Goal: Task Accomplishment & Management: Complete application form

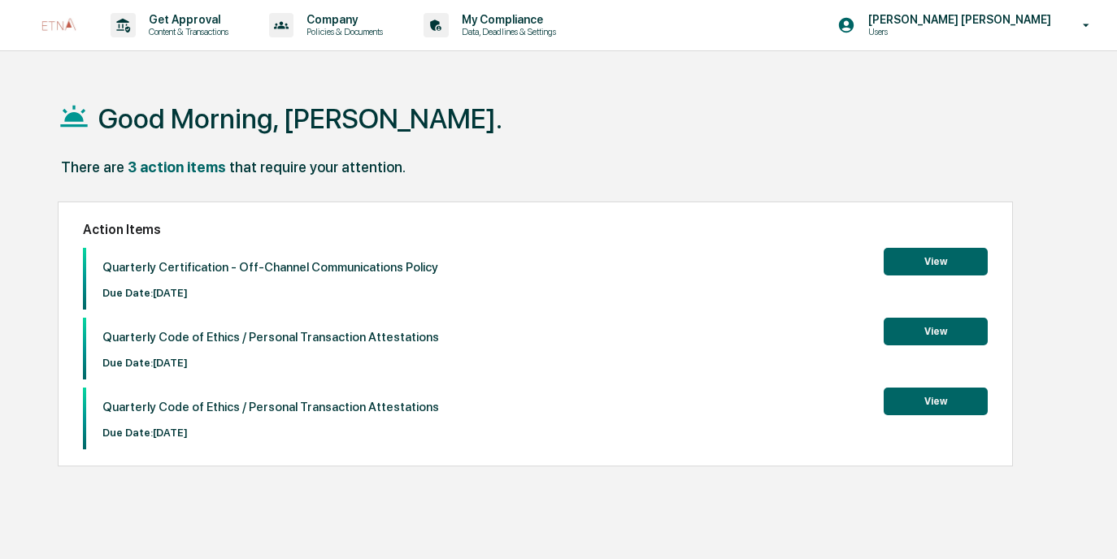
click at [934, 259] on button "View" at bounding box center [936, 262] width 104 height 28
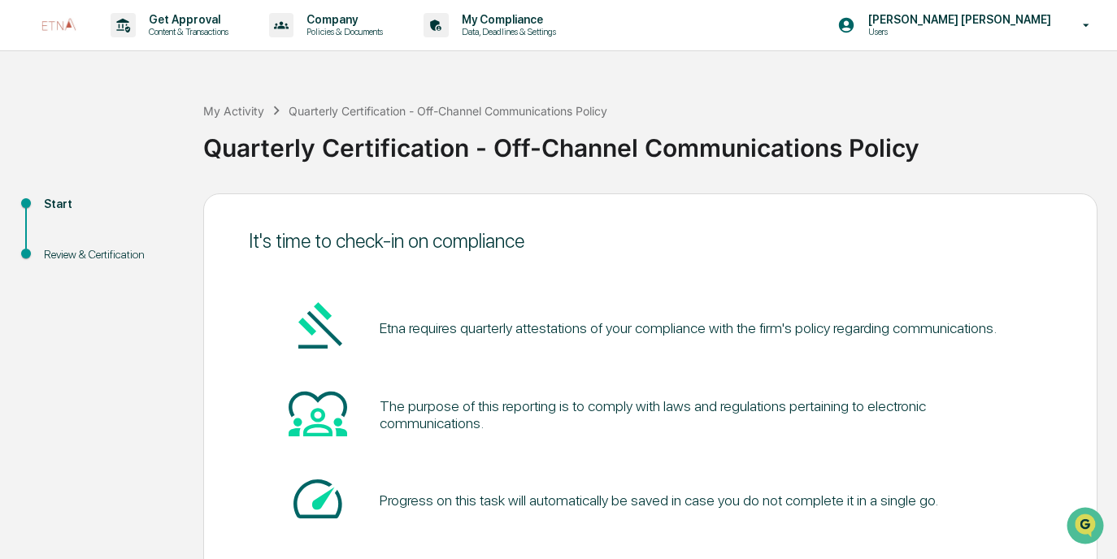
scroll to position [96, 0]
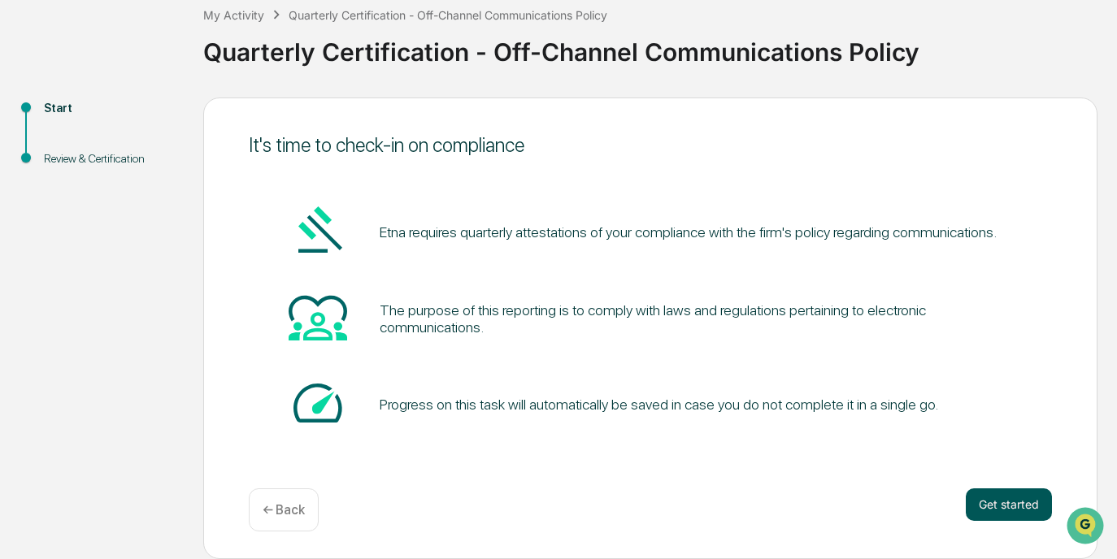
click at [1023, 504] on button "Get started" at bounding box center [1009, 505] width 86 height 33
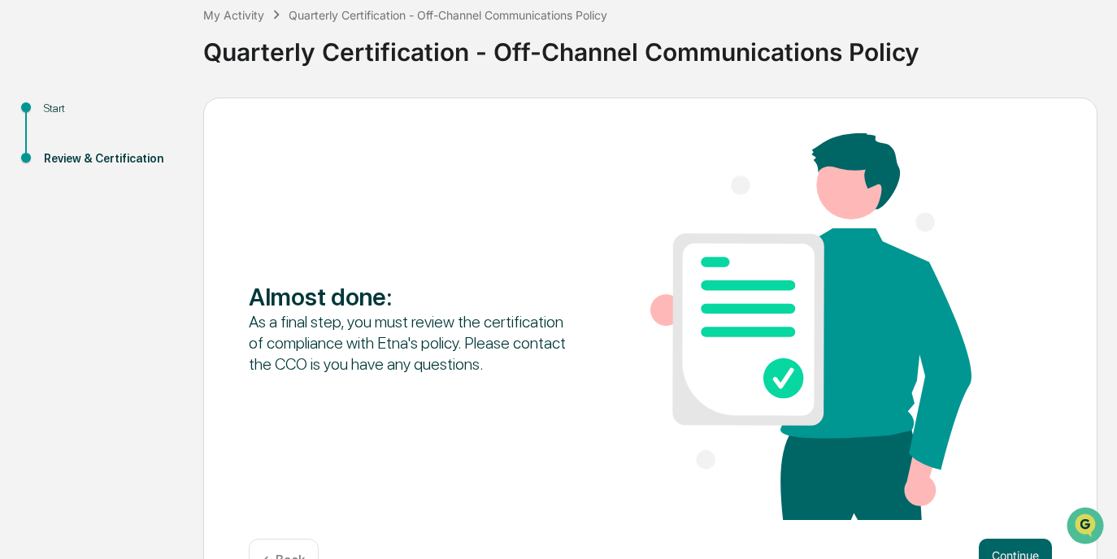
scroll to position [147, 0]
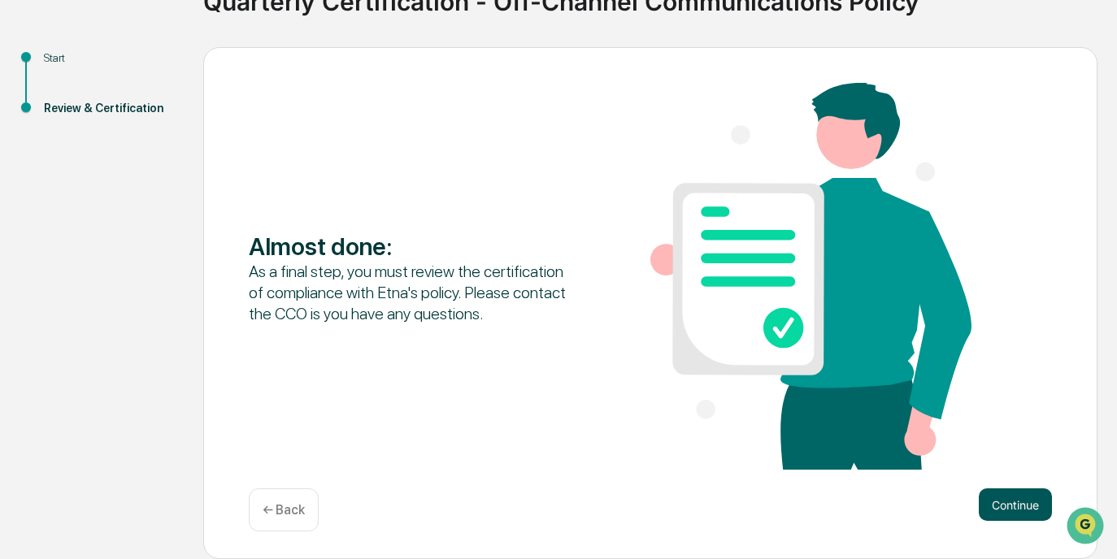
click at [990, 498] on button "Continue" at bounding box center [1015, 505] width 73 height 33
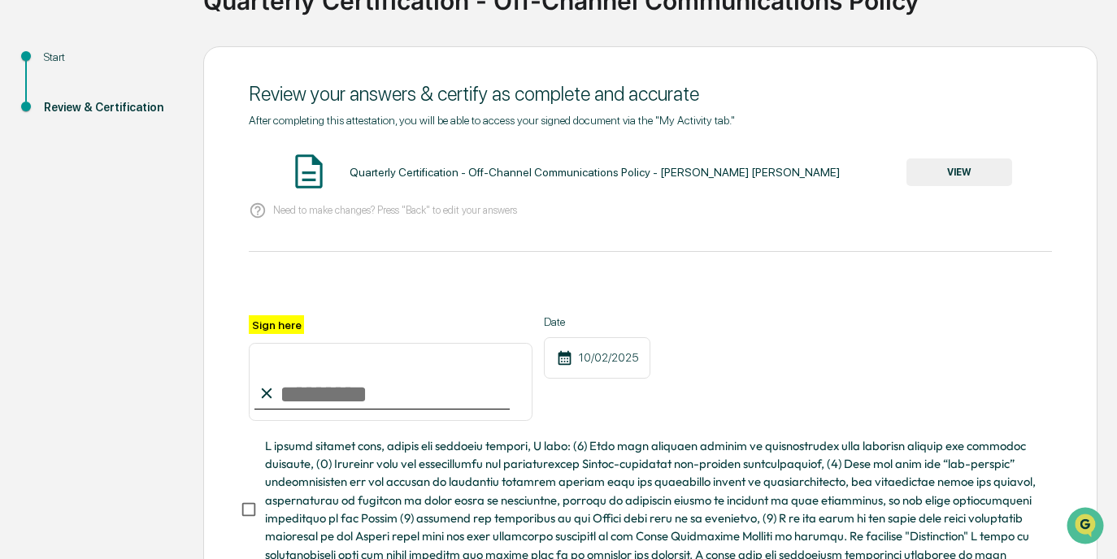
click at [352, 386] on input "Sign here" at bounding box center [391, 382] width 284 height 78
type input "**********"
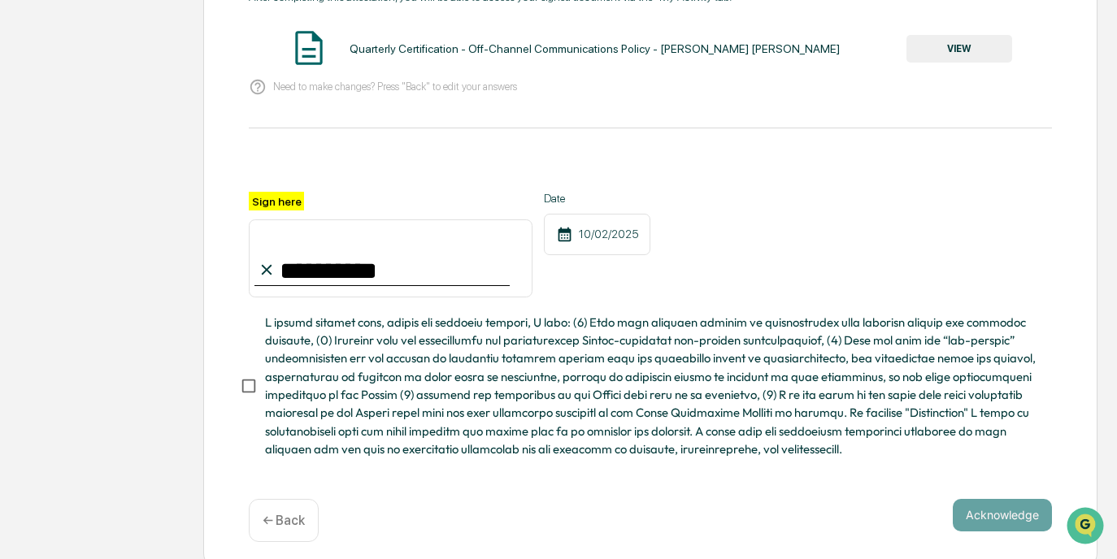
scroll to position [280, 0]
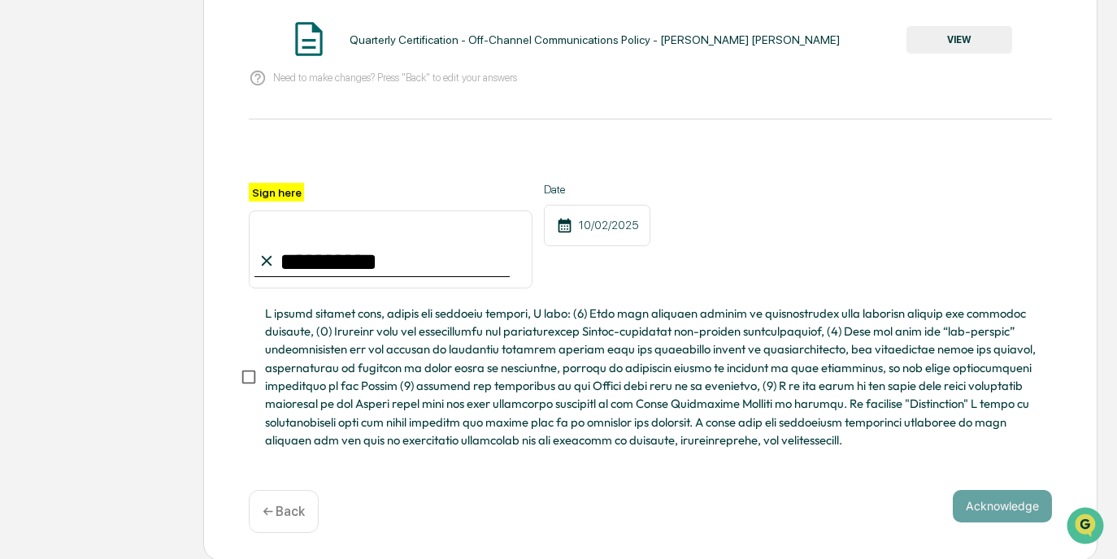
click at [272, 375] on span at bounding box center [652, 377] width 774 height 145
click at [1004, 498] on button "Acknowledge" at bounding box center [1002, 506] width 99 height 33
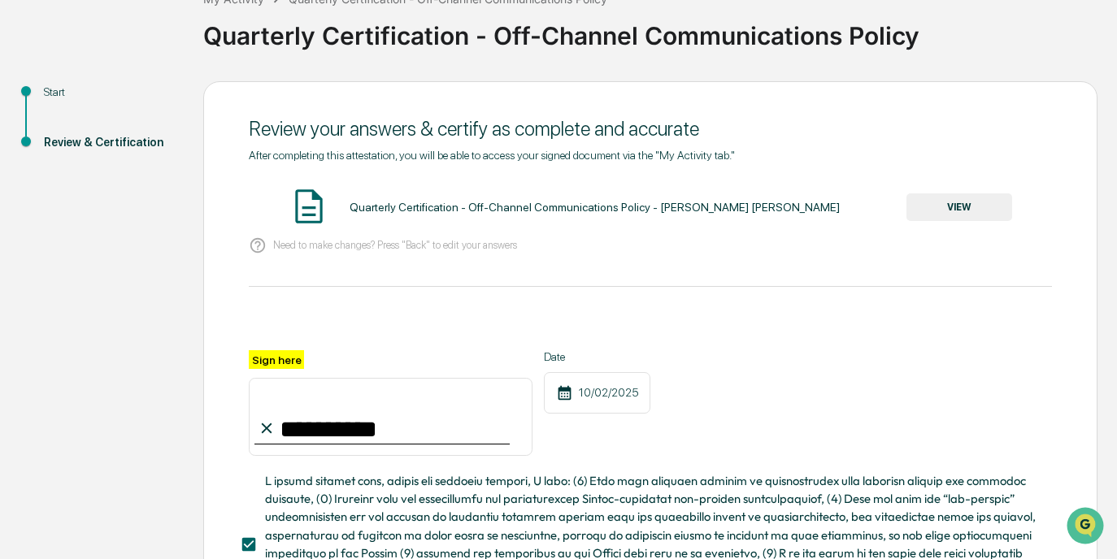
scroll to position [75, 0]
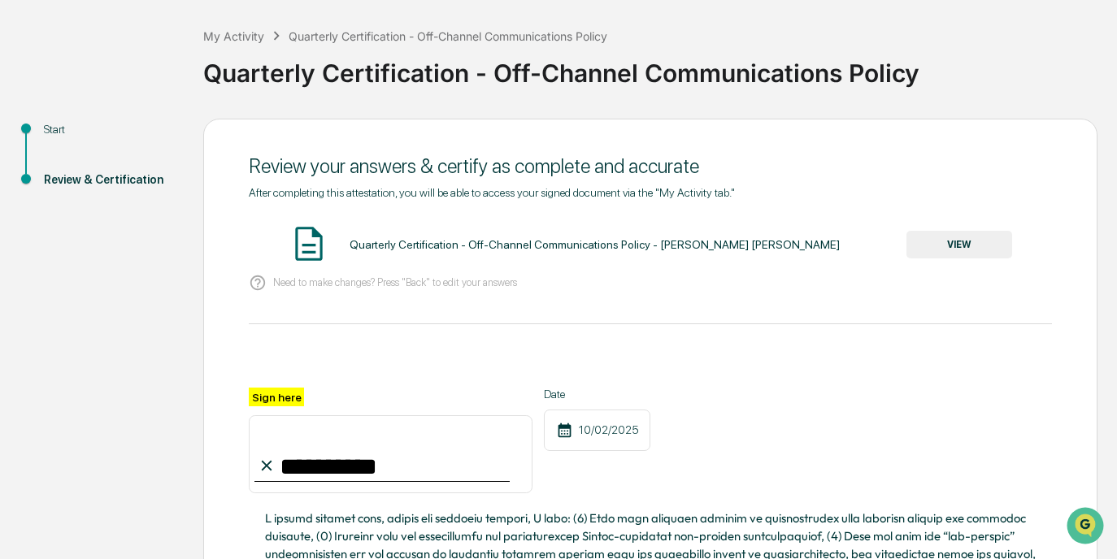
click at [945, 239] on button "VIEW" at bounding box center [959, 245] width 106 height 28
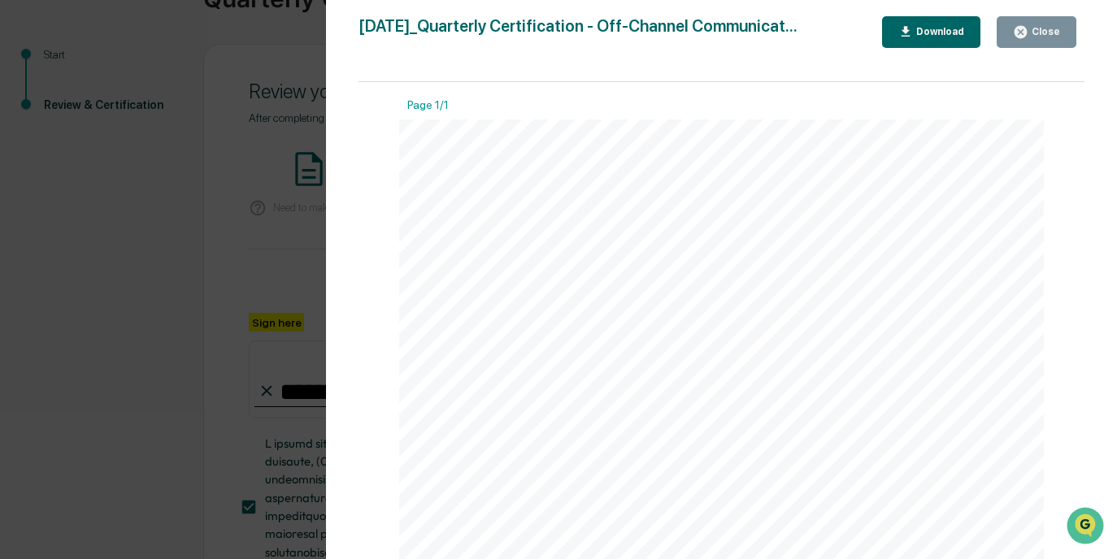
scroll to position [299, 0]
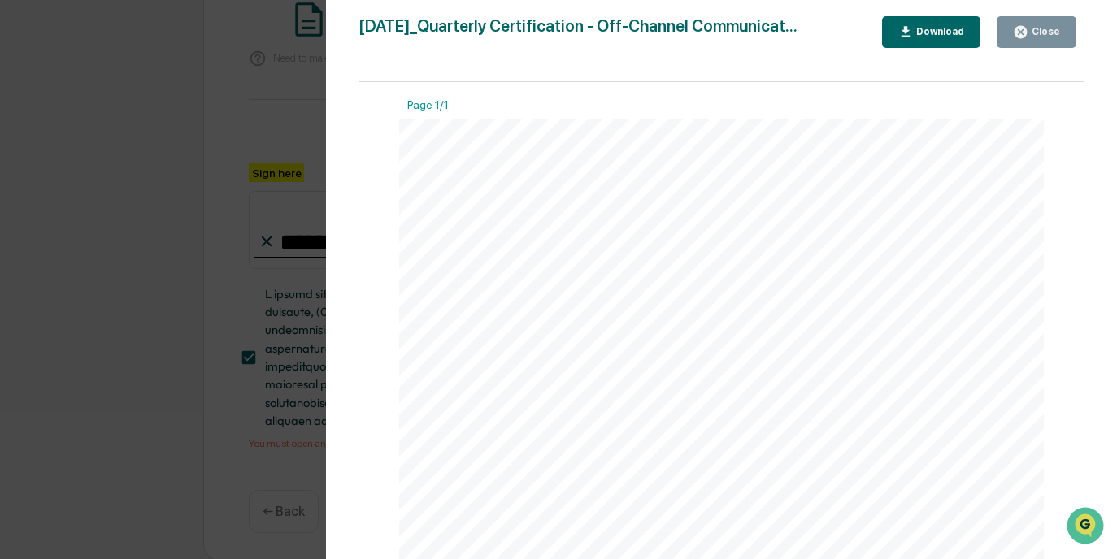
click at [294, 136] on div "Version History [DATE] 01:52 AM [PERSON_NAME] [PERSON_NAME] [DATE]_Quarterly Ce…" at bounding box center [558, 279] width 1117 height 559
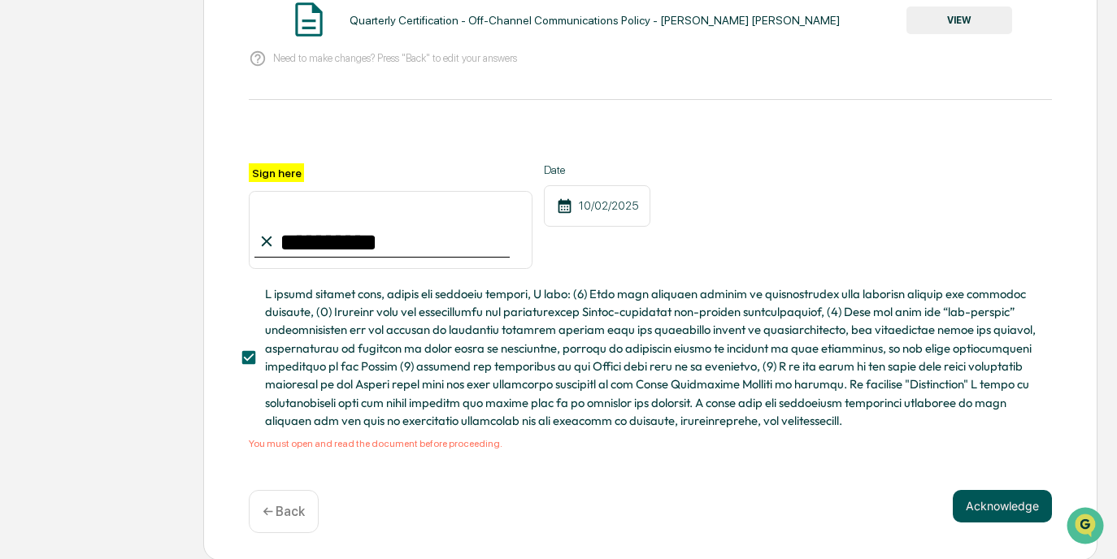
click at [1001, 513] on button "Acknowledge" at bounding box center [1002, 506] width 99 height 33
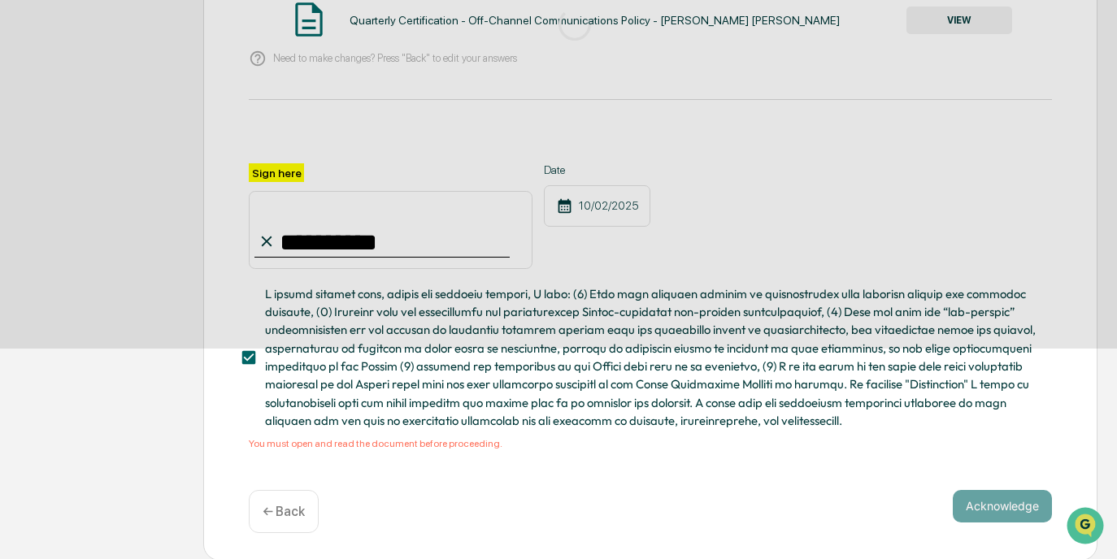
scroll to position [96, 0]
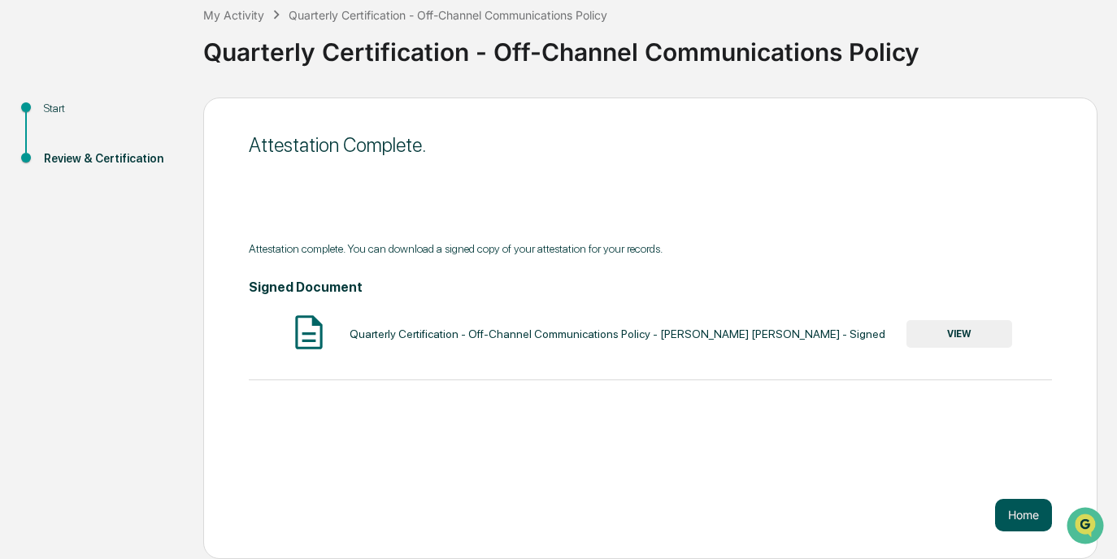
click at [1012, 506] on button "Home" at bounding box center [1023, 515] width 57 height 33
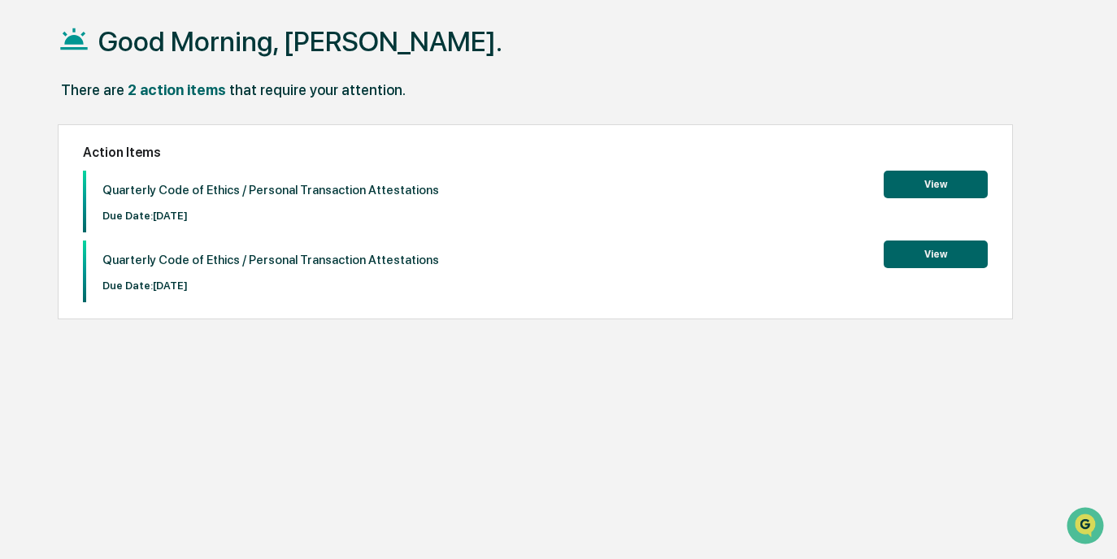
click at [936, 179] on button "View" at bounding box center [936, 185] width 104 height 28
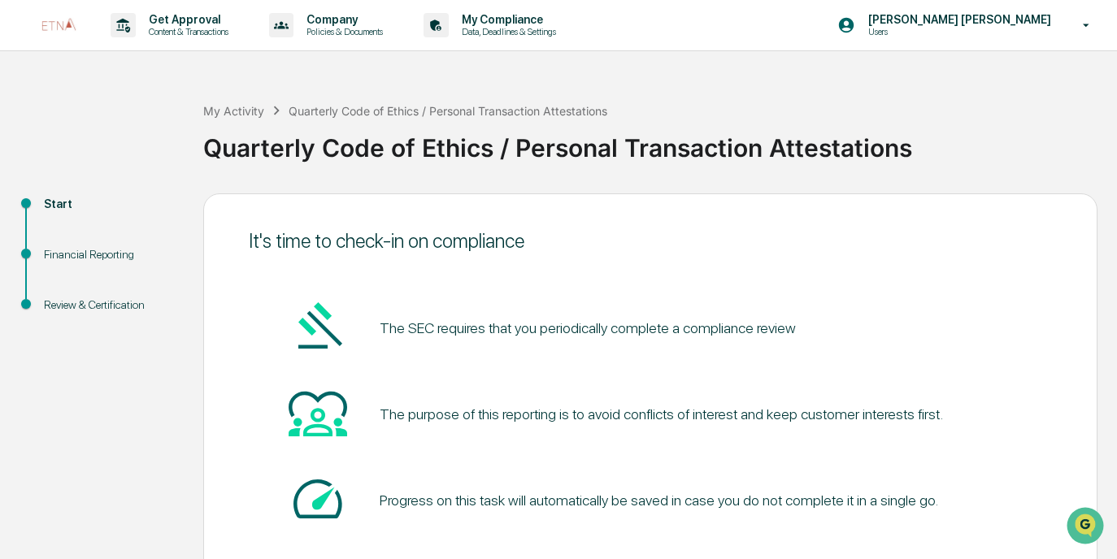
scroll to position [96, 0]
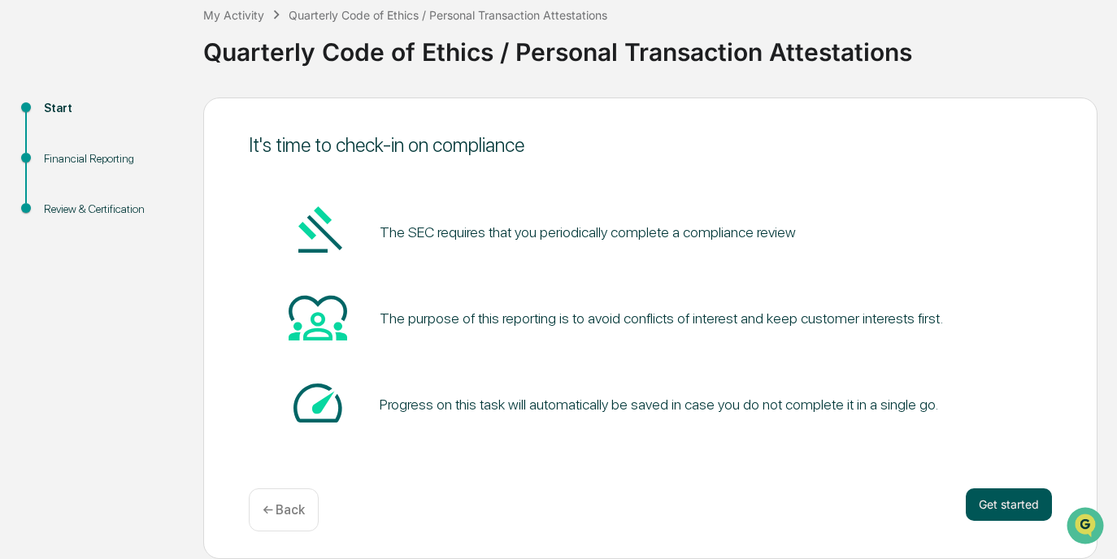
click at [1011, 506] on button "Get started" at bounding box center [1009, 505] width 86 height 33
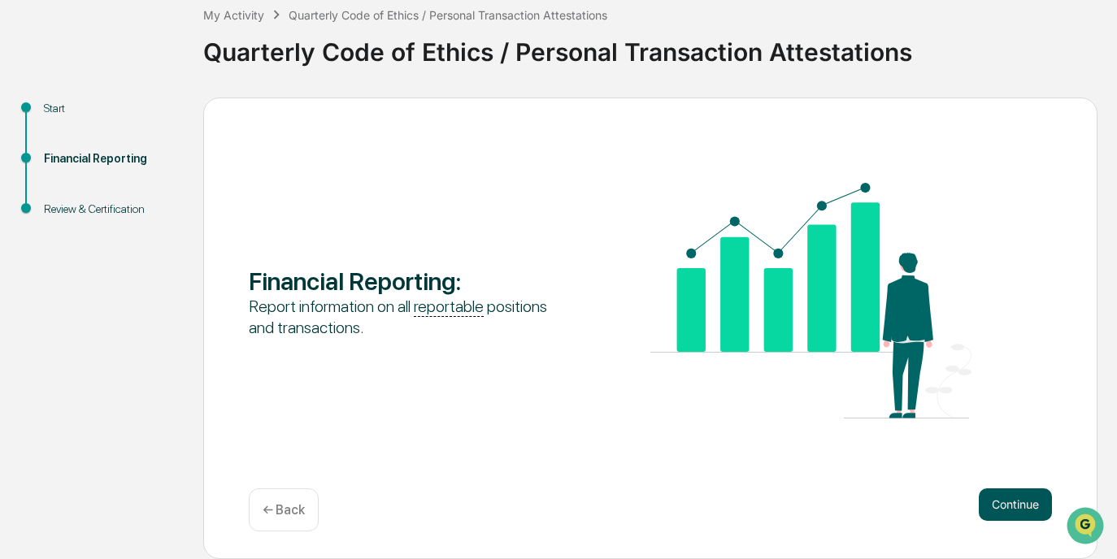
click at [1041, 509] on button "Continue" at bounding box center [1015, 505] width 73 height 33
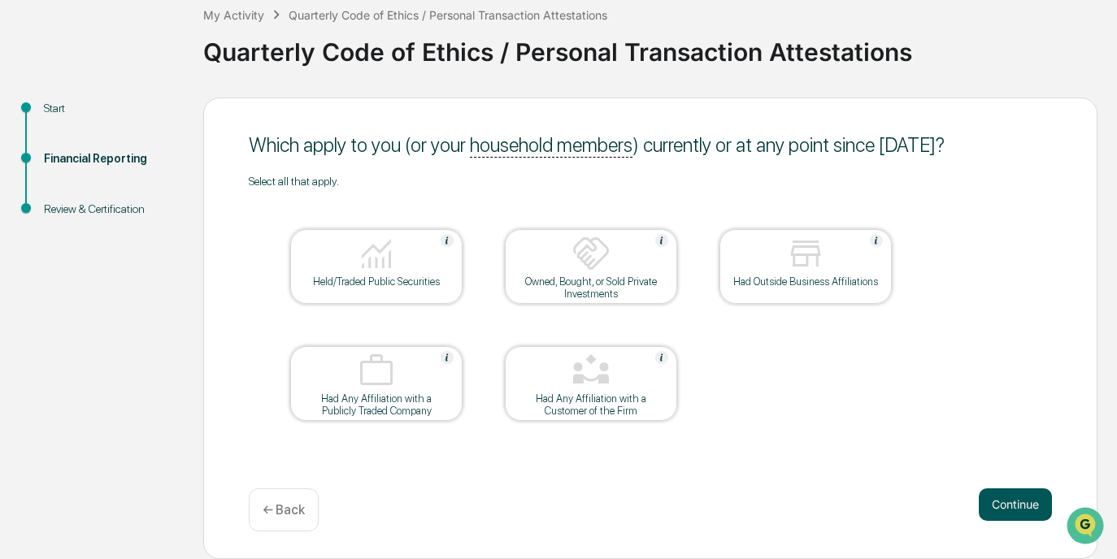
click at [1006, 514] on button "Continue" at bounding box center [1015, 505] width 73 height 33
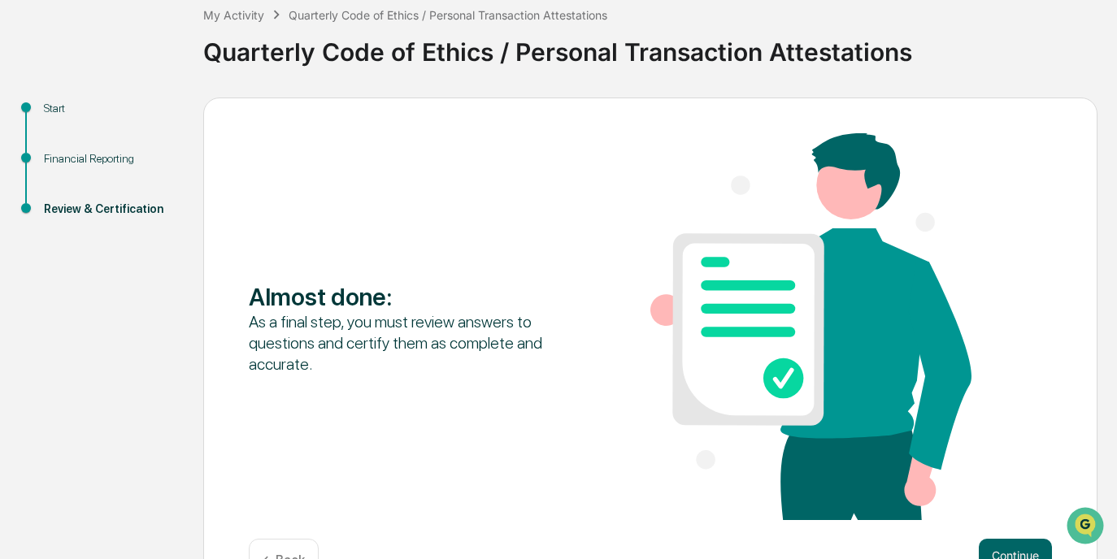
scroll to position [147, 0]
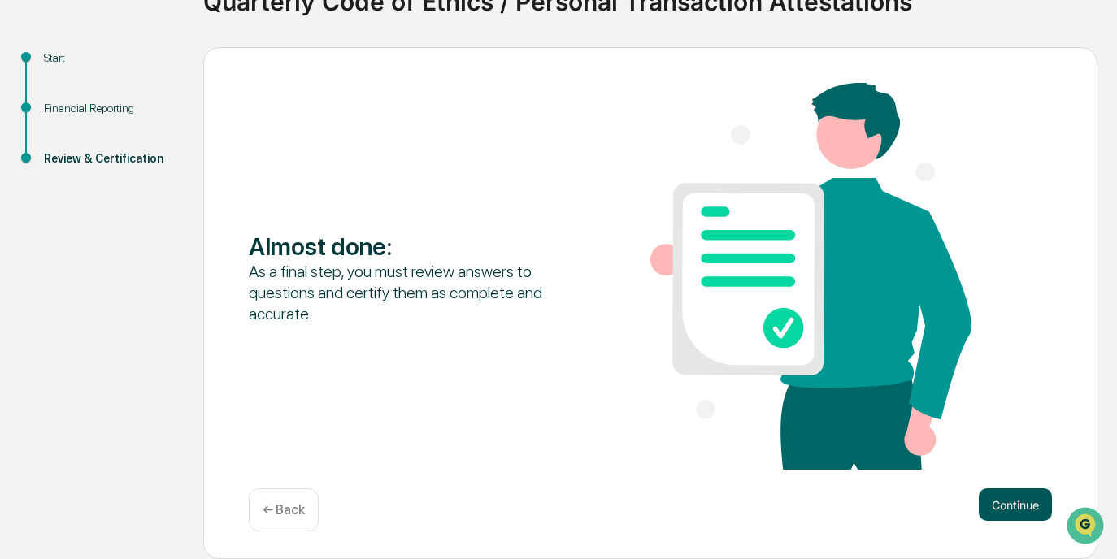
click at [1010, 500] on button "Continue" at bounding box center [1015, 505] width 73 height 33
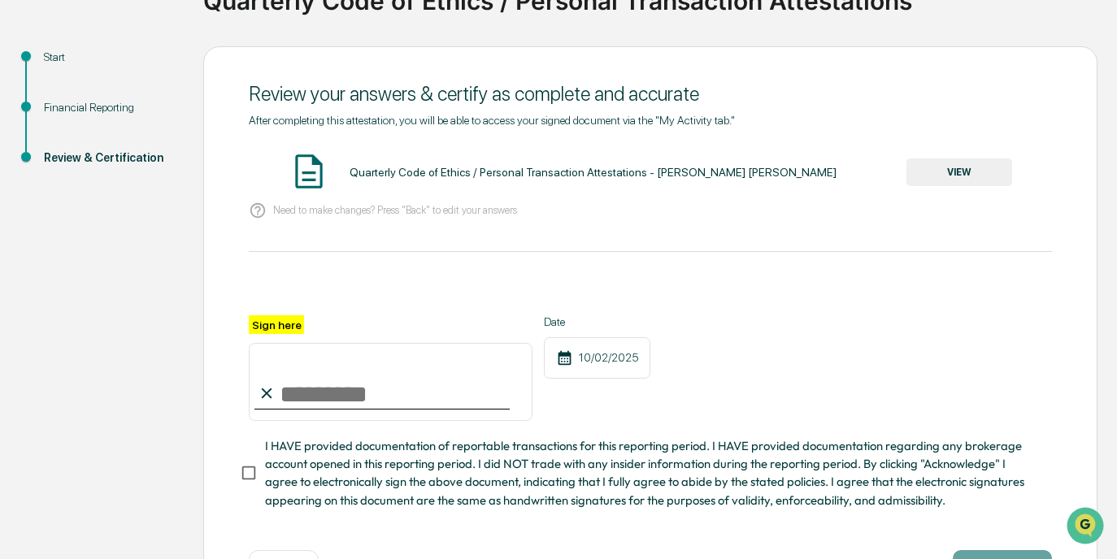
click at [371, 390] on input "Sign here" at bounding box center [391, 382] width 284 height 78
type input "**********"
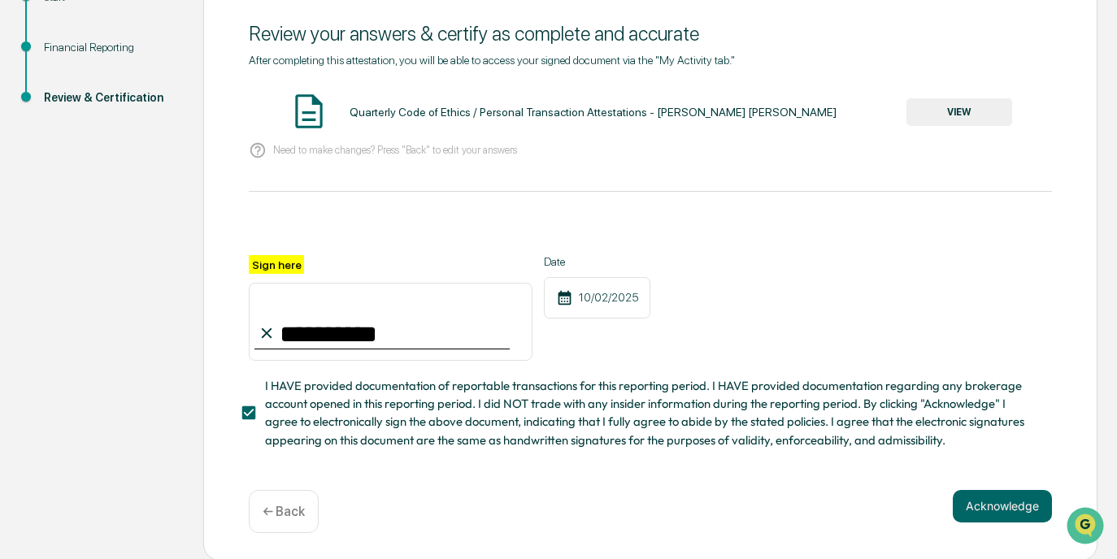
click at [957, 112] on button "VIEW" at bounding box center [959, 112] width 106 height 28
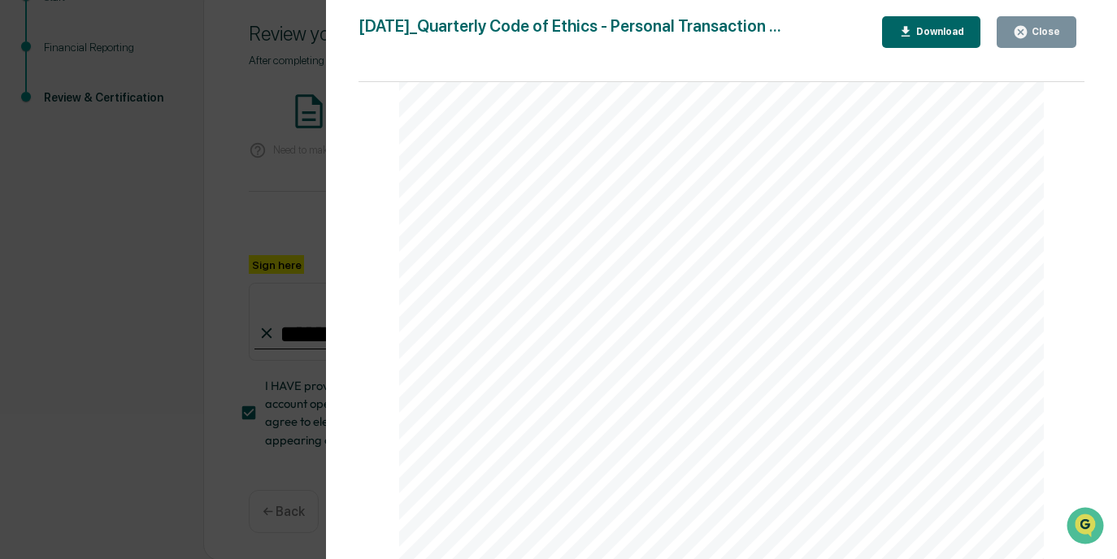
scroll to position [1436, 0]
click at [277, 144] on div "Version History [DATE] 01:53 AM [PERSON_NAME] [PERSON_NAME] [DATE]_Quarterly Co…" at bounding box center [558, 279] width 1117 height 559
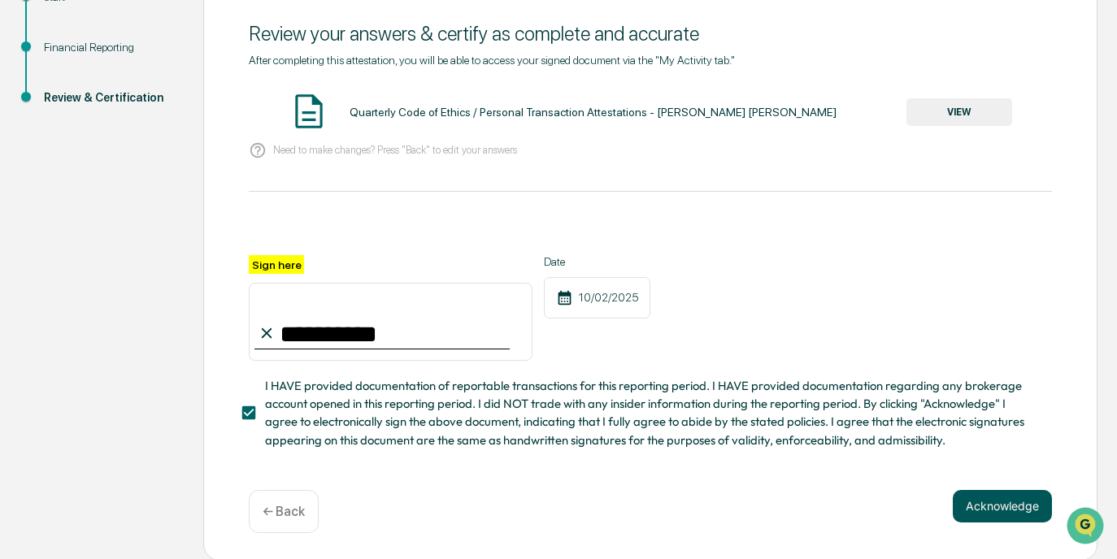
click at [1012, 493] on button "Acknowledge" at bounding box center [1002, 506] width 99 height 33
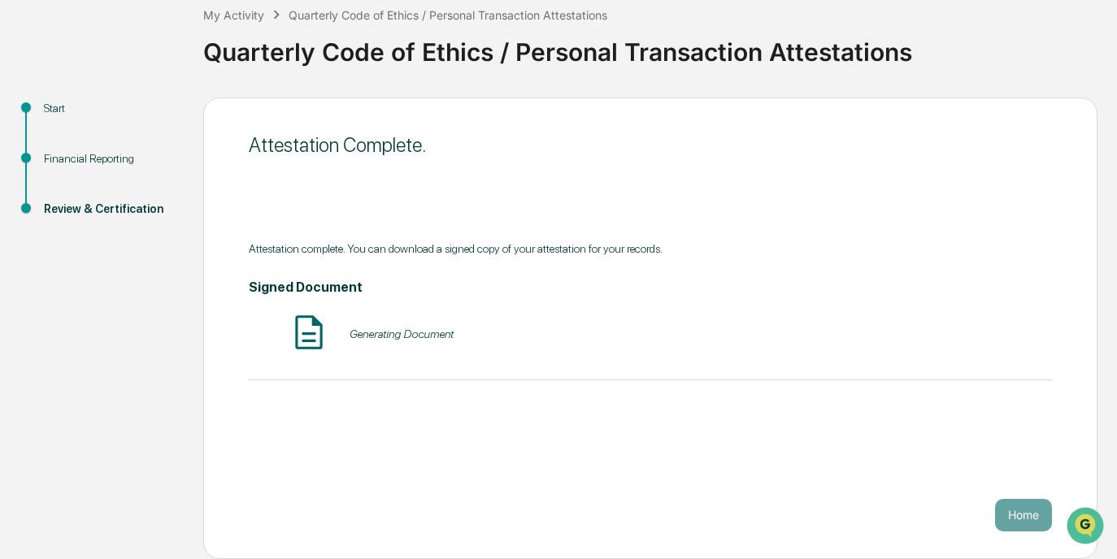
scroll to position [96, 0]
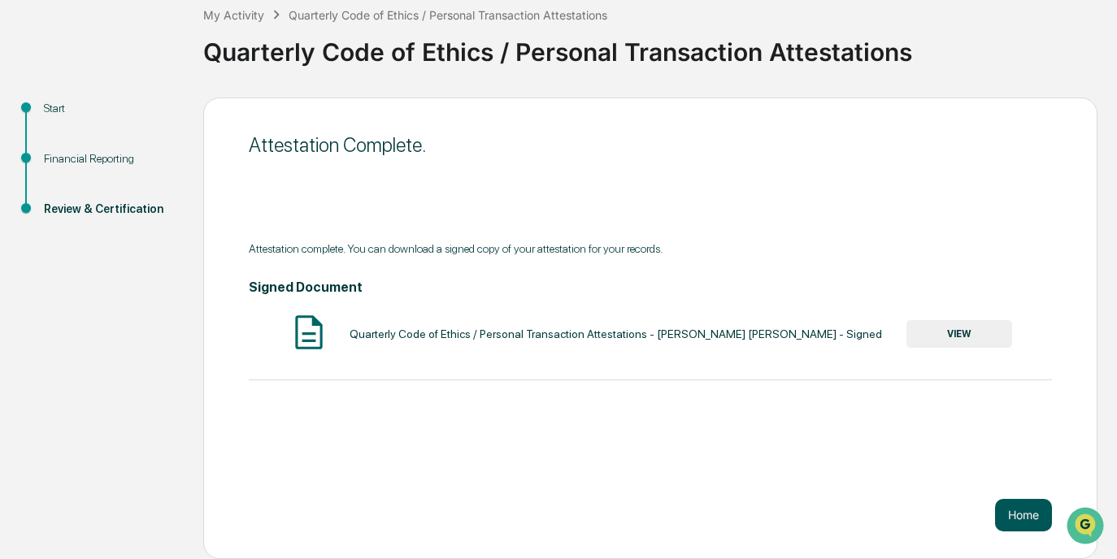
click at [1034, 516] on button "Home" at bounding box center [1023, 515] width 57 height 33
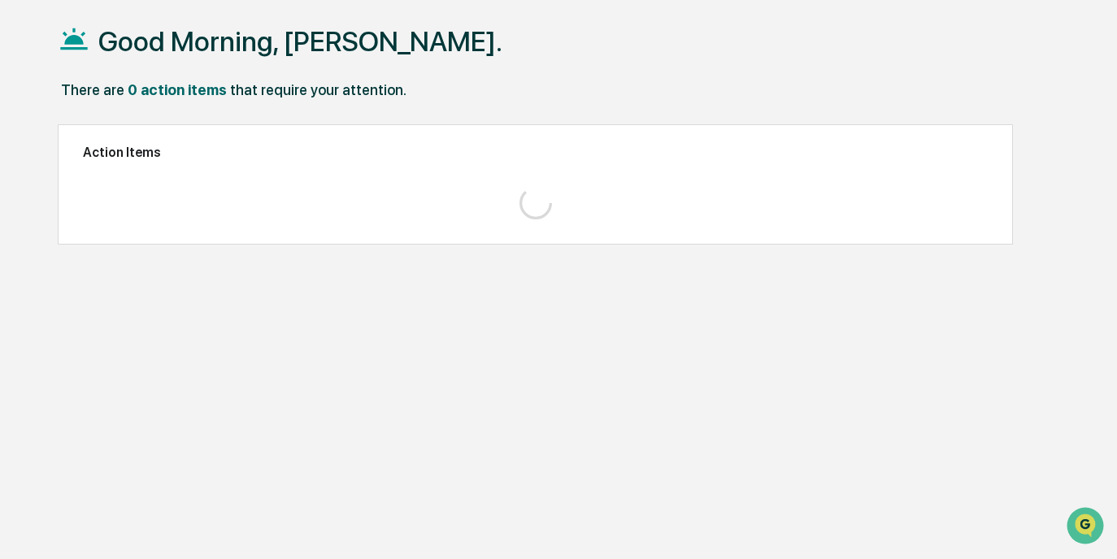
scroll to position [77, 0]
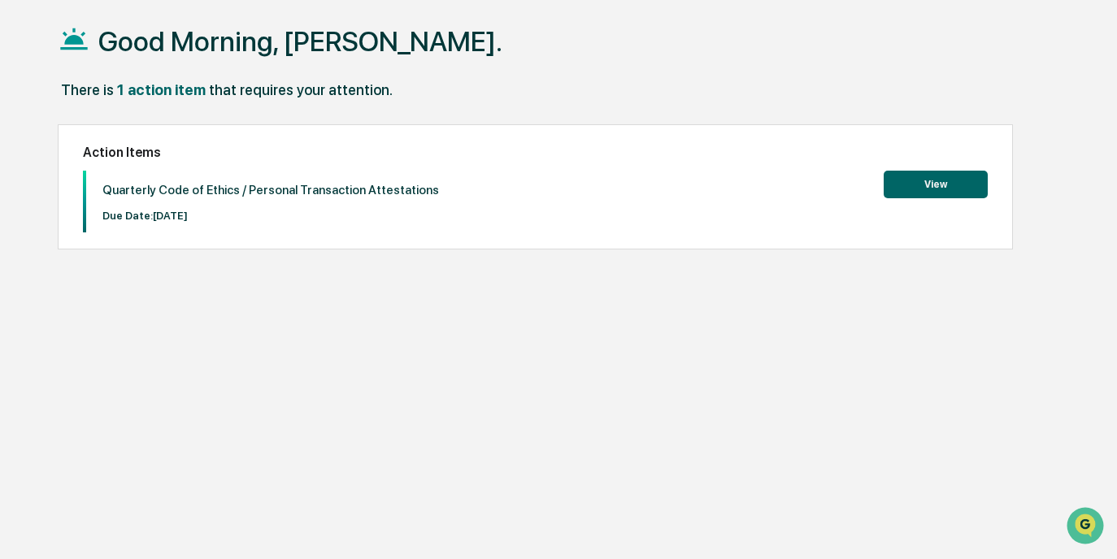
click at [925, 183] on button "View" at bounding box center [936, 185] width 104 height 28
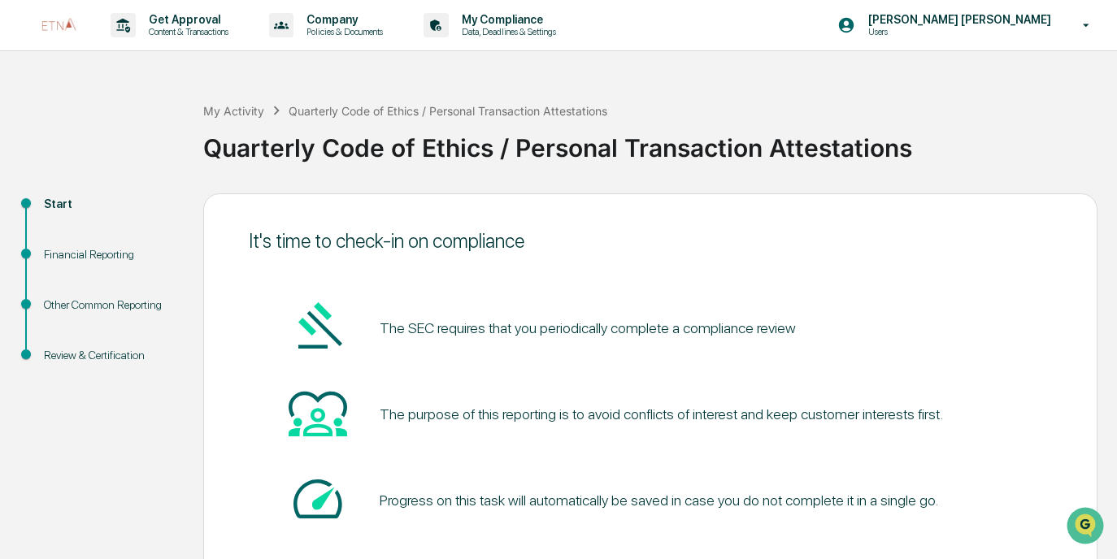
scroll to position [96, 0]
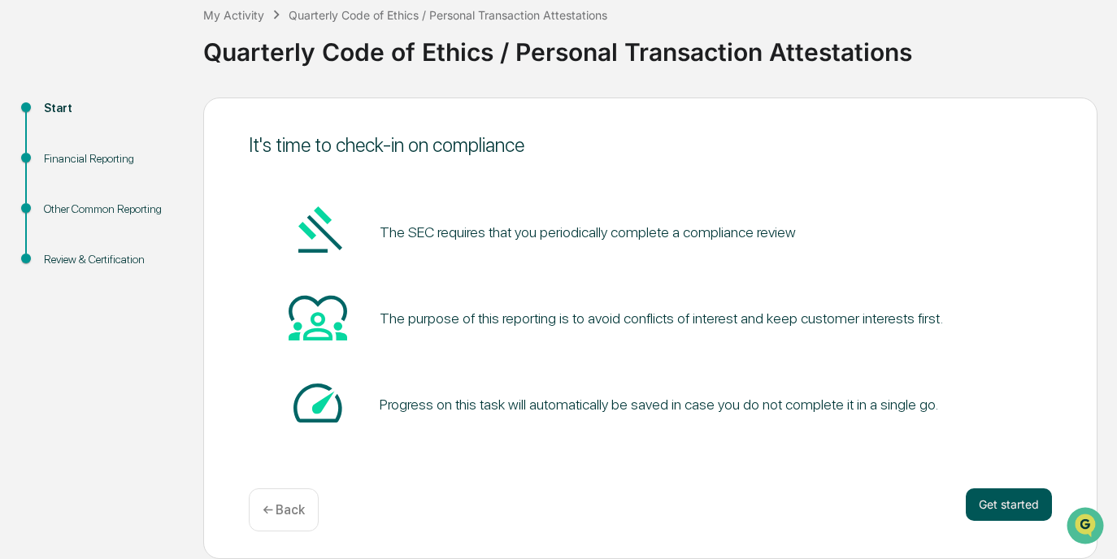
click at [988, 512] on button "Get started" at bounding box center [1009, 505] width 86 height 33
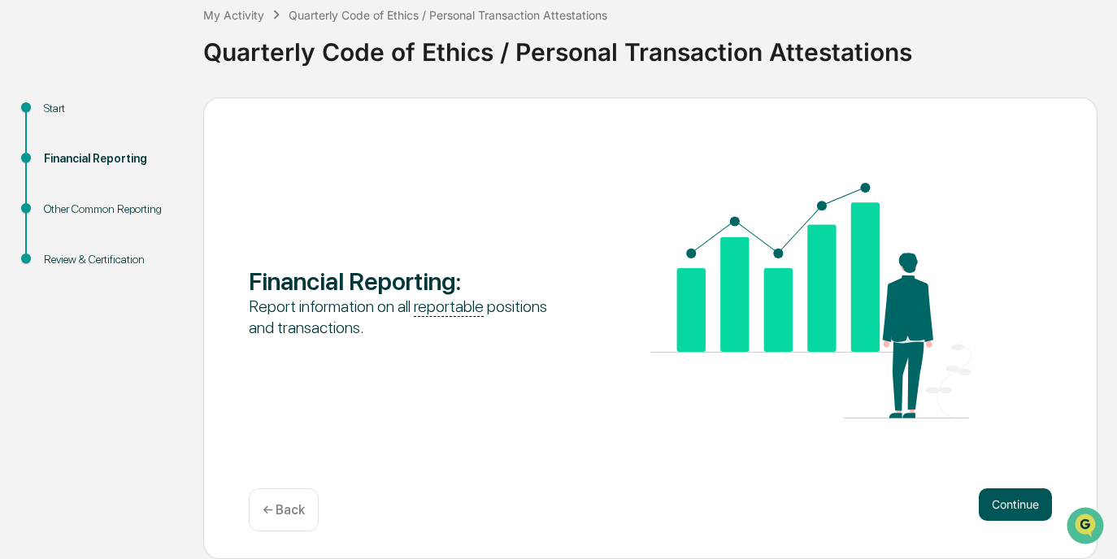
click at [988, 510] on button "Continue" at bounding box center [1015, 505] width 73 height 33
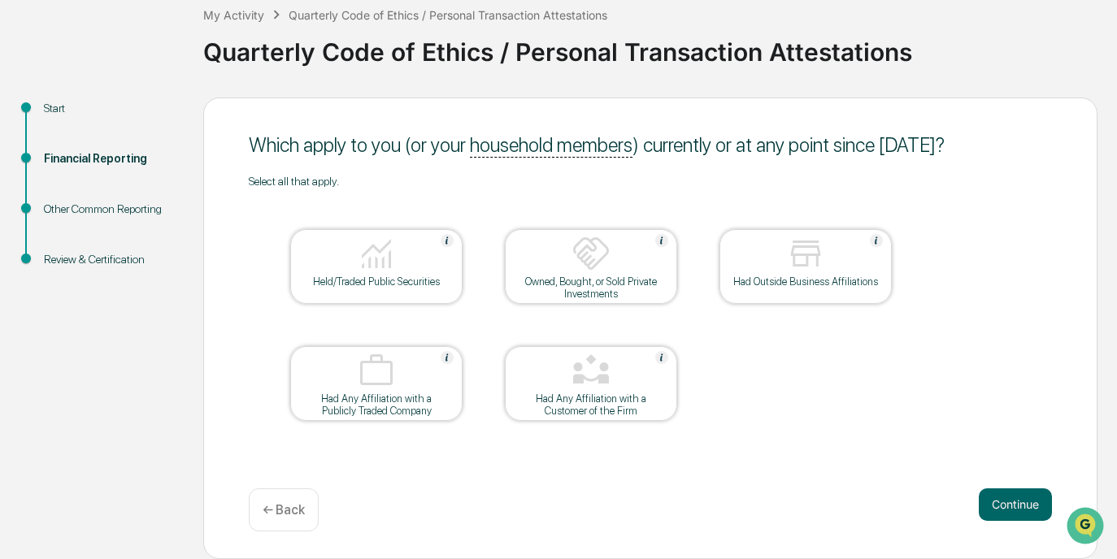
click at [988, 510] on button "Continue" at bounding box center [1015, 505] width 73 height 33
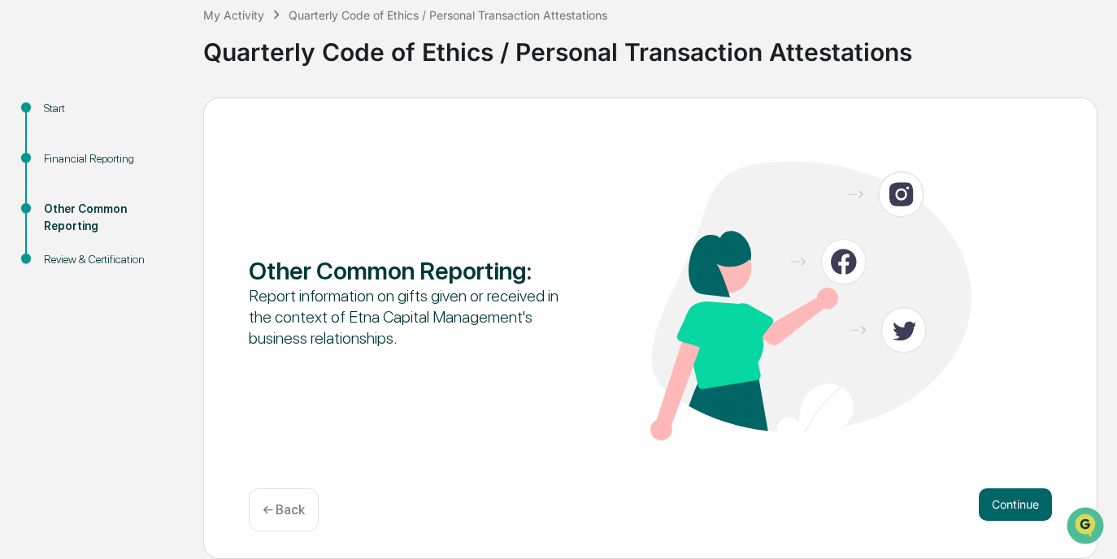
click at [988, 510] on button "Continue" at bounding box center [1015, 505] width 73 height 33
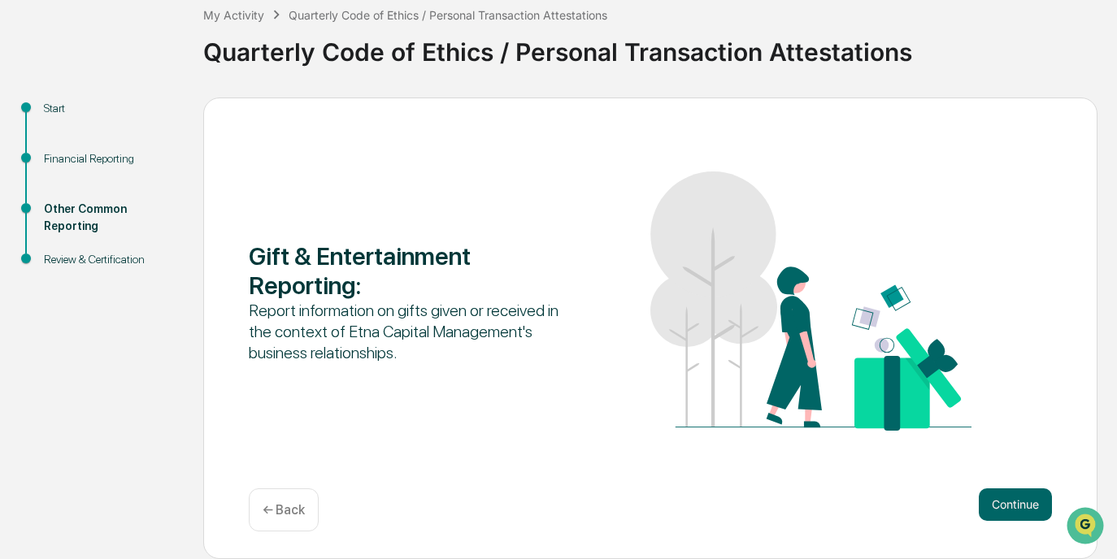
click at [988, 510] on button "Continue" at bounding box center [1015, 505] width 73 height 33
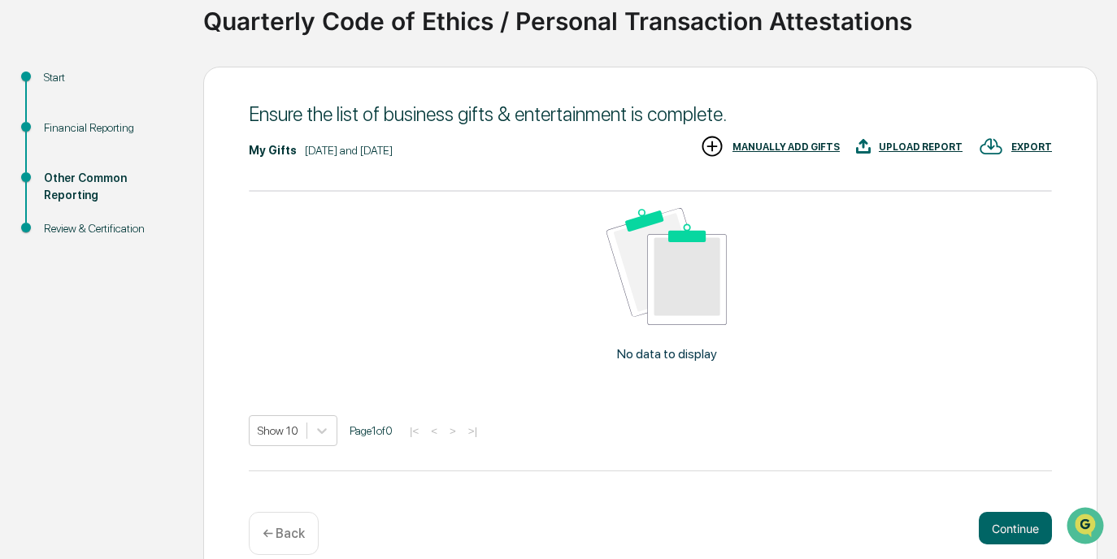
scroll to position [150, 0]
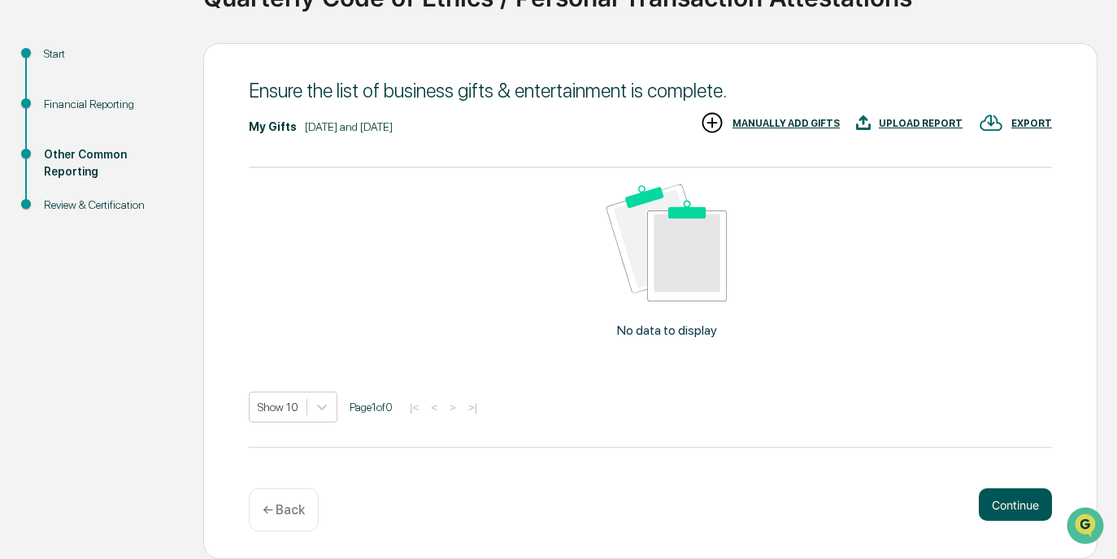
click at [1019, 515] on button "Continue" at bounding box center [1015, 505] width 73 height 33
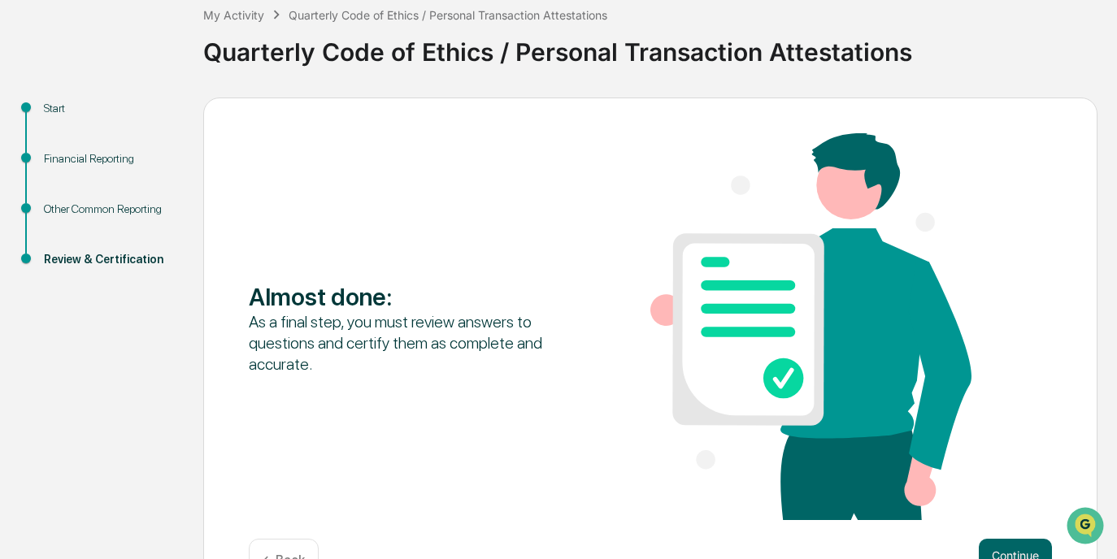
scroll to position [147, 0]
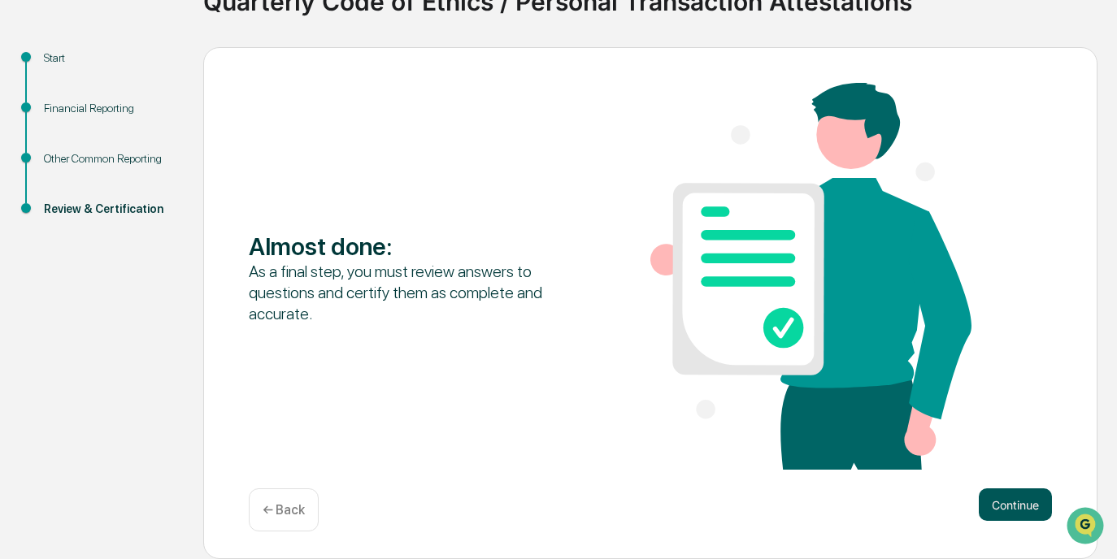
click at [1019, 515] on button "Continue" at bounding box center [1015, 505] width 73 height 33
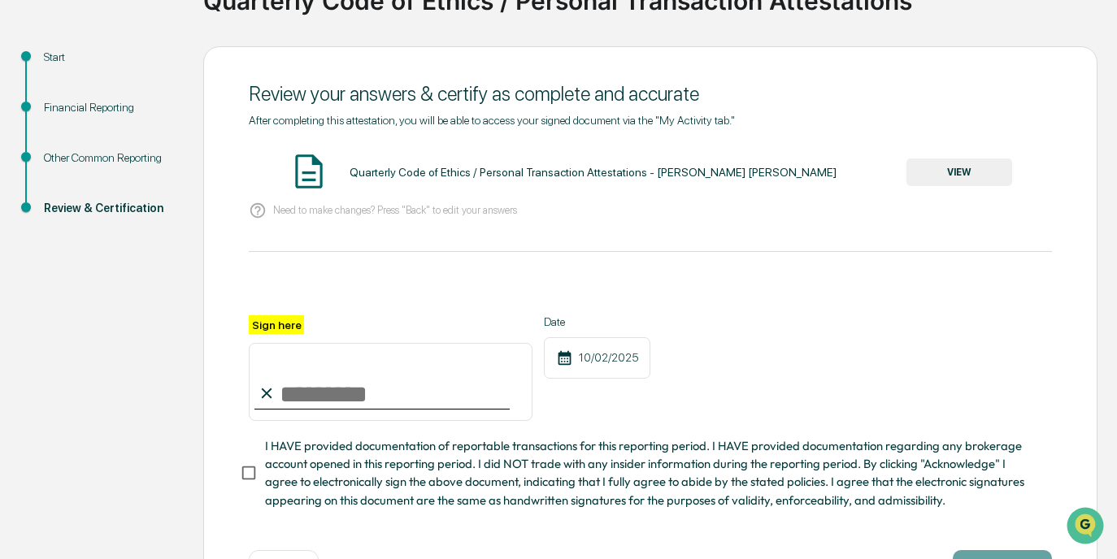
click at [941, 171] on button "VIEW" at bounding box center [959, 173] width 106 height 28
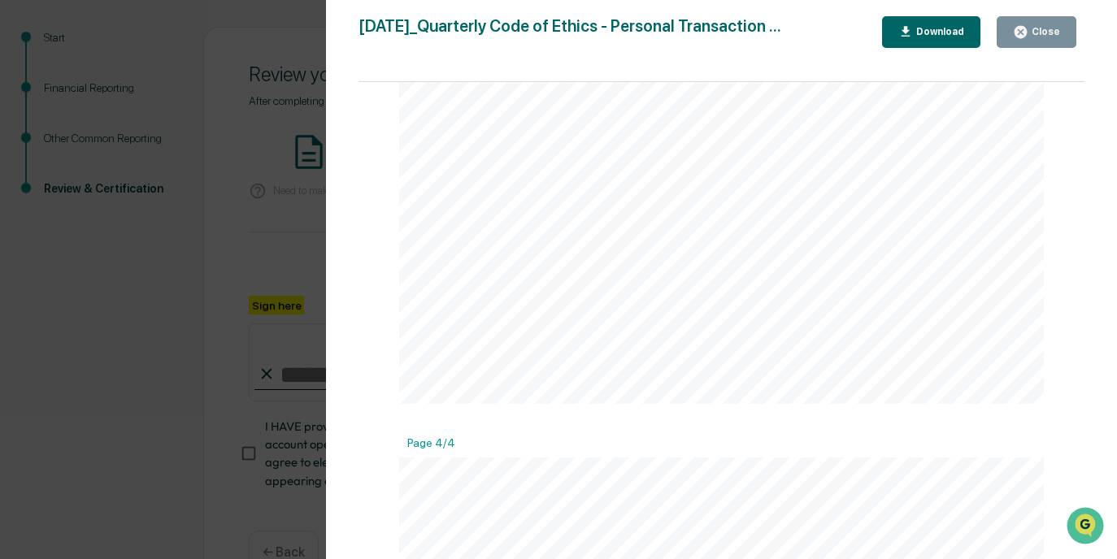
scroll to position [3367, 0]
click at [290, 262] on div "Version History [DATE] 01:53 AM [PERSON_NAME] [PERSON_NAME] [DATE]_Quarterly Co…" at bounding box center [558, 279] width 1117 height 559
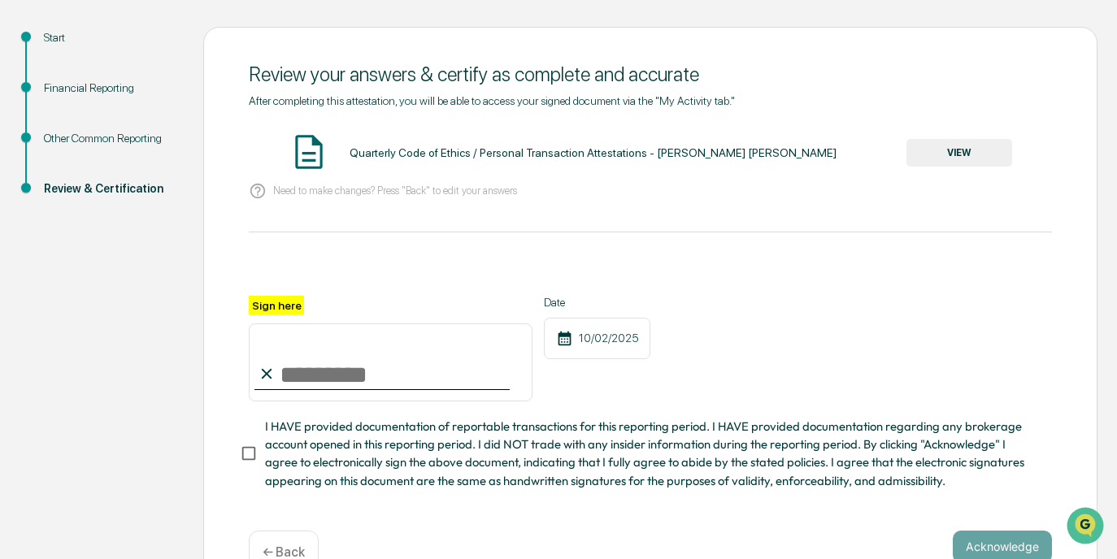
click at [314, 385] on input "Sign here" at bounding box center [391, 363] width 284 height 78
type input "**********"
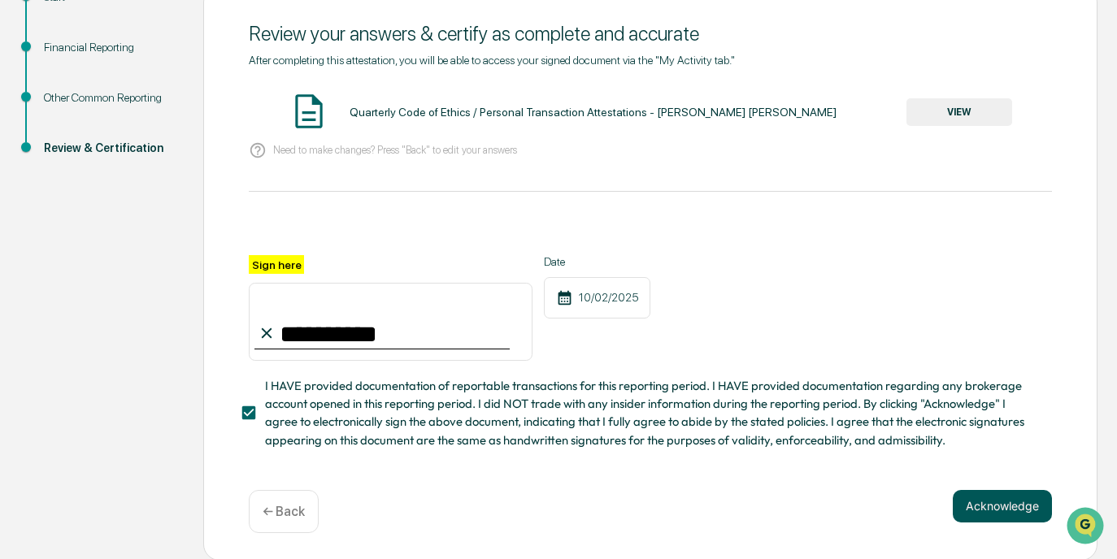
click at [986, 509] on button "Acknowledge" at bounding box center [1002, 506] width 99 height 33
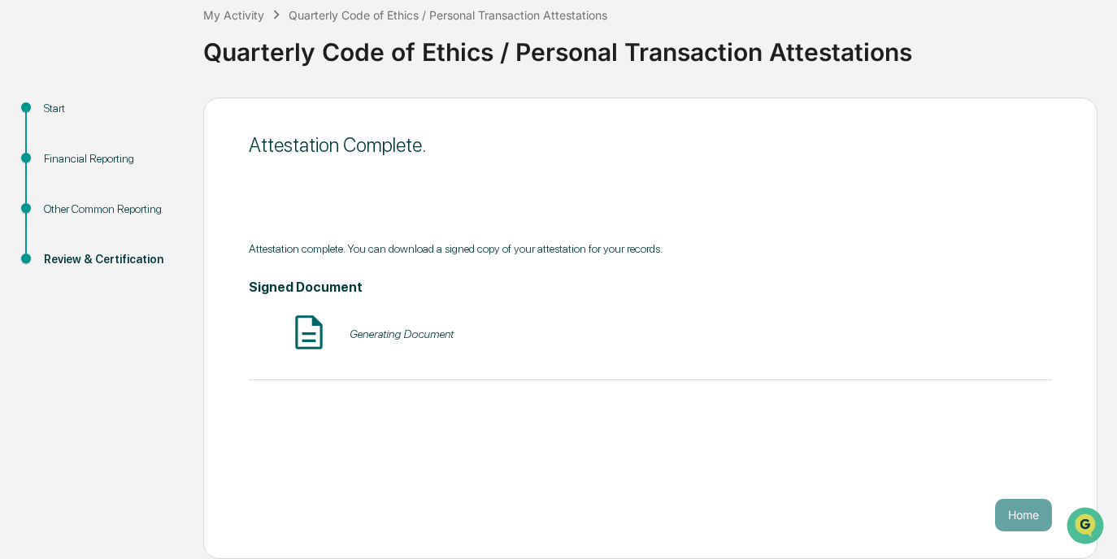
scroll to position [96, 0]
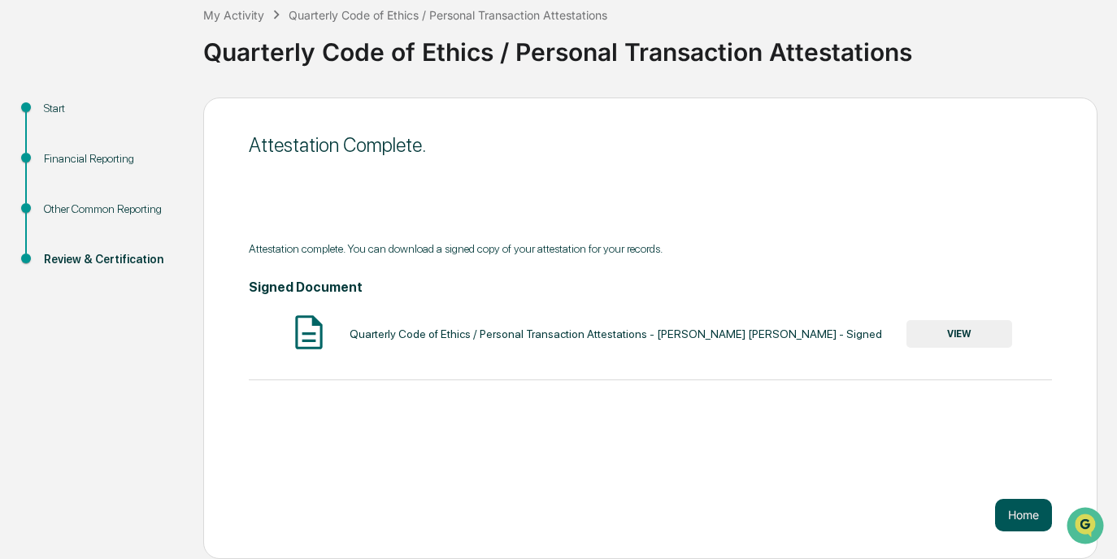
click at [1040, 522] on button "Home" at bounding box center [1023, 515] width 57 height 33
